Goal: Go to known website: Go to known website

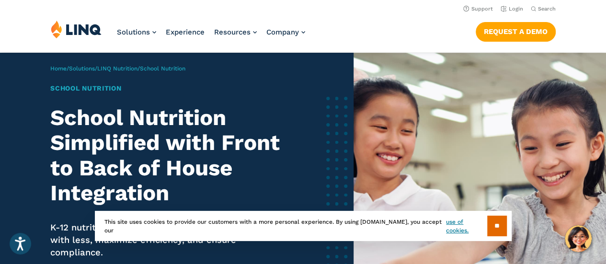
click at [528, 9] on nav "Support Login Search Search for:" at bounding box center [303, 8] width 606 height 11
click at [518, 9] on link "Login" at bounding box center [512, 9] width 23 height 6
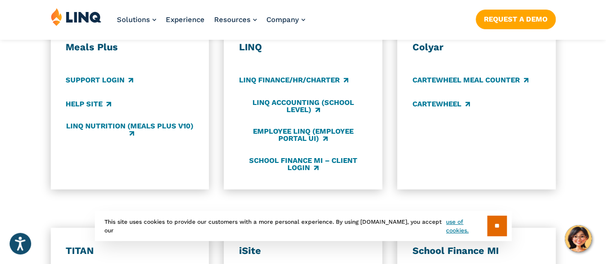
scroll to position [863, 0]
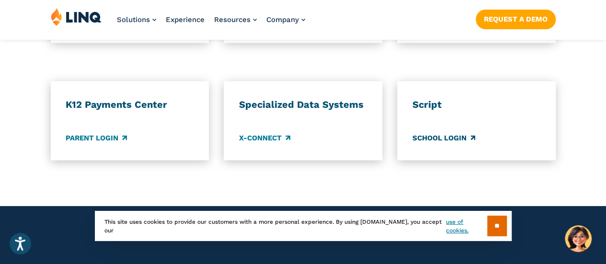
click at [446, 132] on link "School Login" at bounding box center [444, 137] width 63 height 11
